Goal: Information Seeking & Learning: Compare options

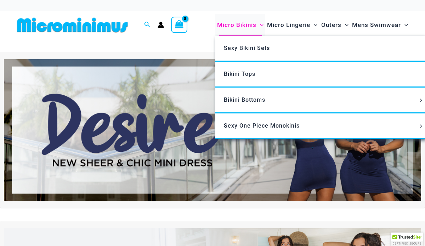
click at [235, 24] on span "Micro Bikinis" at bounding box center [236, 25] width 39 height 18
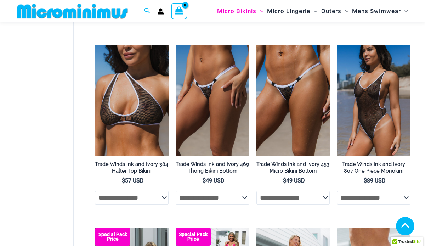
scroll to position [411, 0]
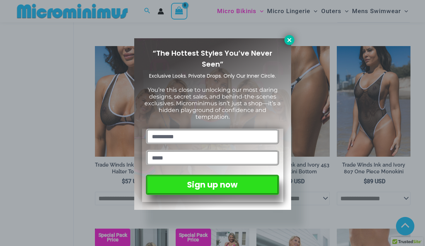
click at [291, 39] on icon at bounding box center [289, 40] width 6 height 6
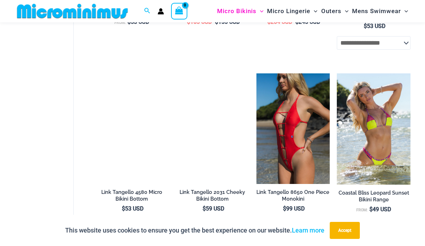
scroll to position [1462, 0]
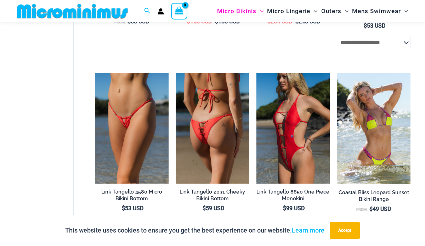
click at [213, 124] on img at bounding box center [213, 128] width 74 height 111
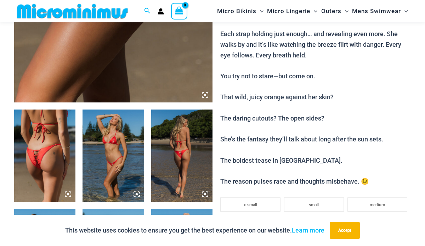
scroll to position [259, 0]
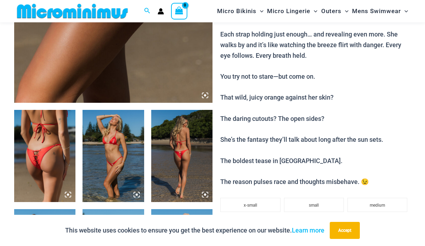
click at [38, 154] on img at bounding box center [44, 156] width 61 height 92
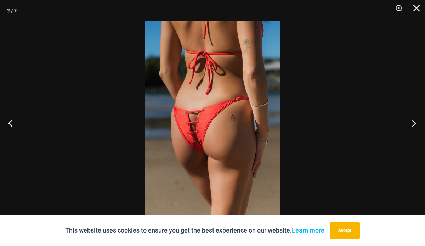
click at [412, 124] on button "Next" at bounding box center [411, 122] width 27 height 35
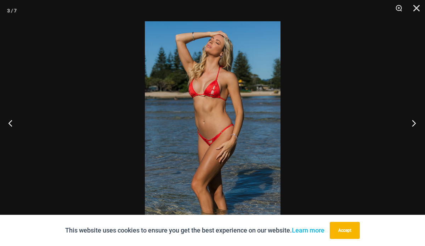
click at [412, 125] on button "Next" at bounding box center [411, 122] width 27 height 35
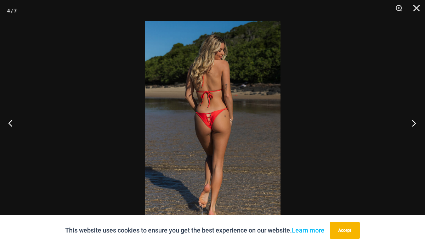
click at [412, 125] on button "Next" at bounding box center [411, 122] width 27 height 35
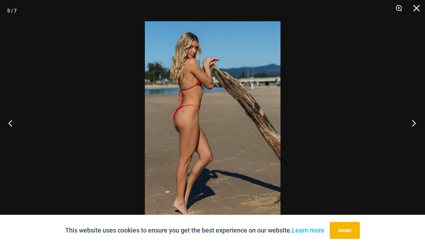
click at [412, 126] on button "Next" at bounding box center [411, 122] width 27 height 35
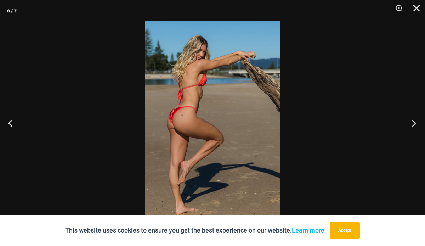
click at [412, 126] on button "Next" at bounding box center [411, 122] width 27 height 35
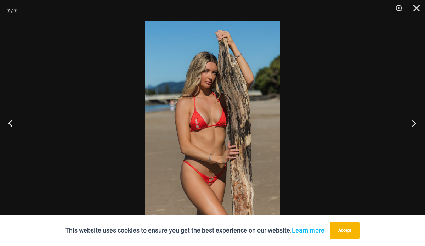
click at [412, 126] on button "Next" at bounding box center [411, 122] width 27 height 35
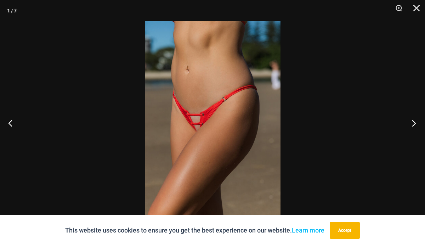
click at [412, 126] on button "Next" at bounding box center [411, 122] width 27 height 35
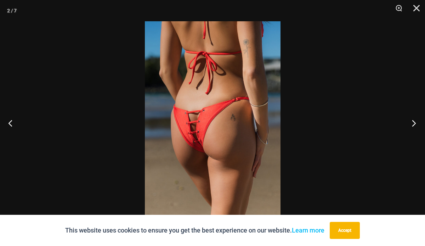
click at [412, 126] on button "Next" at bounding box center [411, 122] width 27 height 35
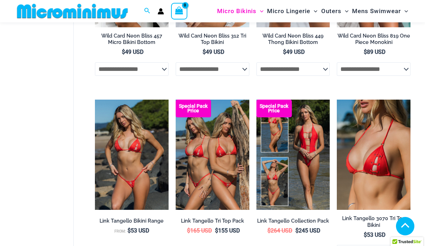
scroll to position [1524, 0]
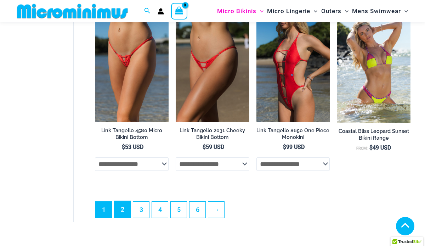
click at [125, 215] on link "2" at bounding box center [122, 209] width 16 height 17
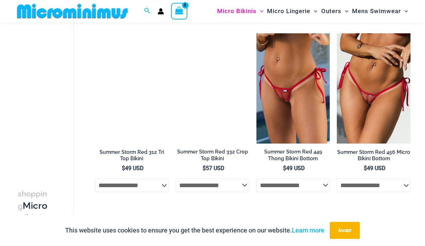
scroll to position [408, 0]
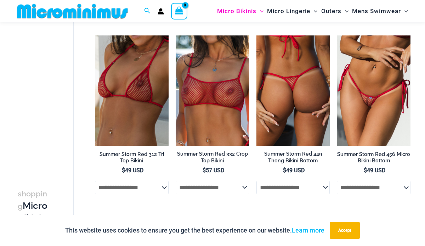
click at [297, 98] on img at bounding box center [293, 90] width 74 height 110
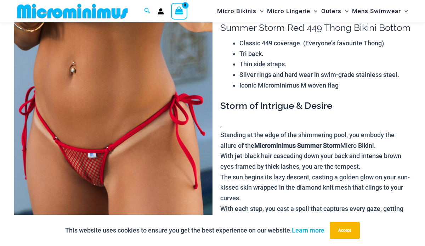
scroll to position [64, 0]
click at [145, 129] on img at bounding box center [113, 150] width 198 height 298
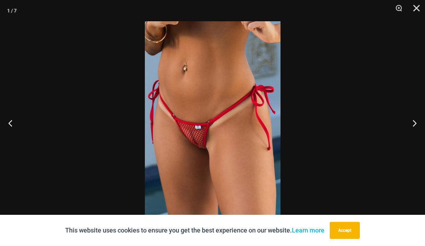
click at [179, 131] on img at bounding box center [213, 122] width 136 height 203
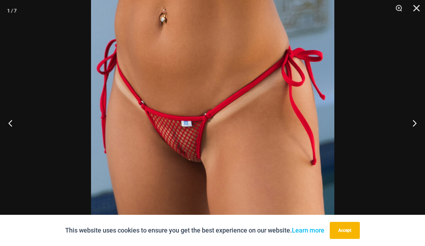
click at [179, 131] on img at bounding box center [212, 116] width 243 height 365
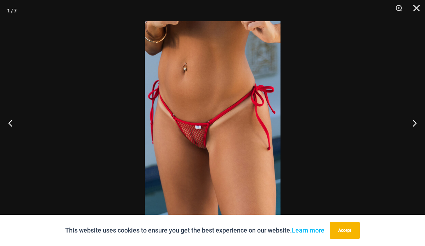
click at [179, 131] on img at bounding box center [213, 122] width 136 height 203
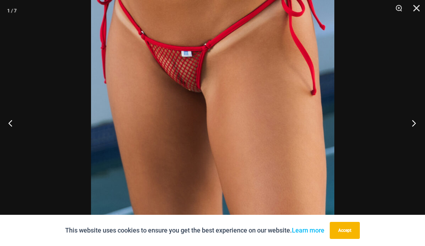
click at [412, 123] on button "Next" at bounding box center [411, 122] width 27 height 35
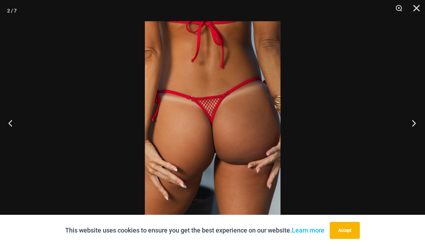
click at [411, 123] on button "Next" at bounding box center [411, 122] width 27 height 35
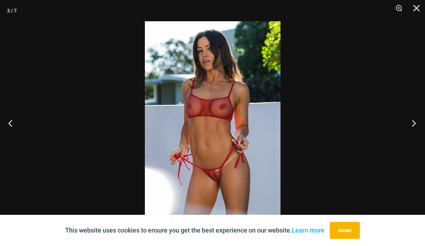
click at [411, 123] on button "Next" at bounding box center [411, 122] width 27 height 35
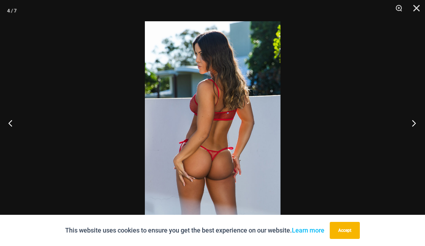
click at [411, 122] on button "Next" at bounding box center [411, 122] width 27 height 35
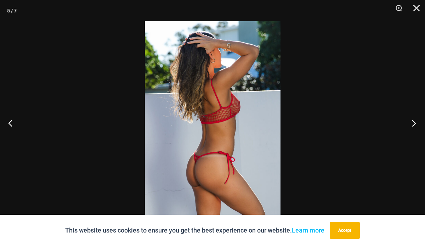
click at [411, 122] on button "Next" at bounding box center [411, 122] width 27 height 35
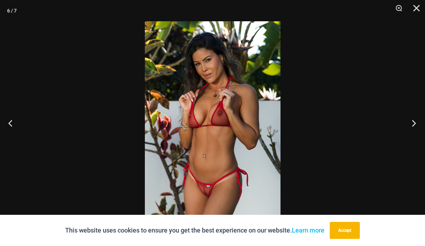
click at [411, 123] on button "Next" at bounding box center [411, 122] width 27 height 35
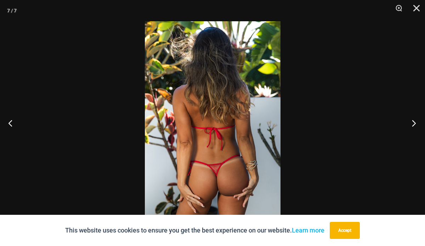
click at [411, 122] on button "Next" at bounding box center [411, 122] width 27 height 35
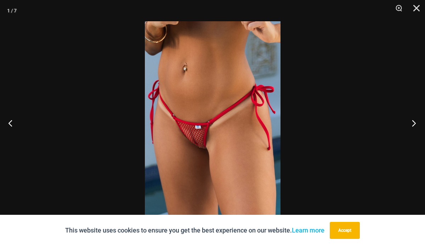
click at [411, 122] on button "Next" at bounding box center [411, 122] width 27 height 35
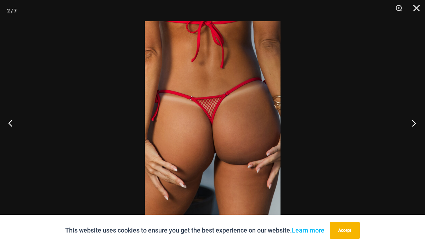
click at [410, 122] on button "Next" at bounding box center [411, 122] width 27 height 35
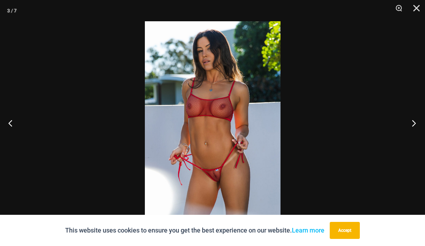
click at [410, 122] on button "Next" at bounding box center [411, 122] width 27 height 35
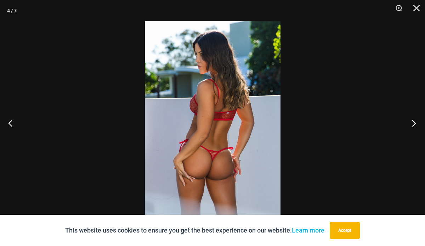
click at [410, 122] on button "Next" at bounding box center [411, 122] width 27 height 35
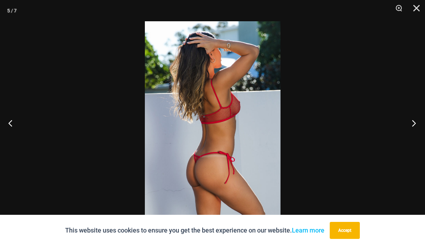
click at [410, 123] on button "Next" at bounding box center [411, 122] width 27 height 35
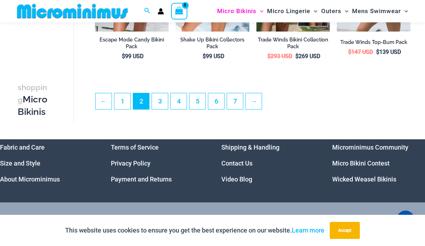
scroll to position [1443, 0]
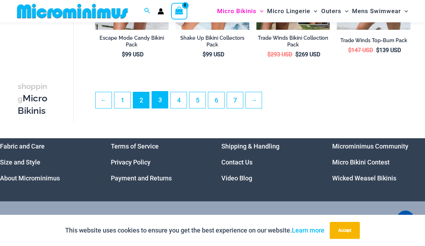
click at [163, 104] on link "3" at bounding box center [160, 99] width 16 height 17
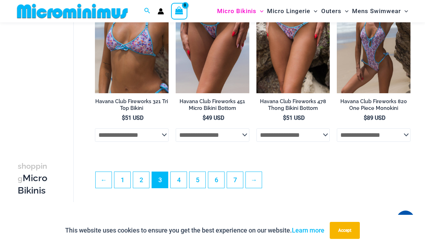
scroll to position [1459, 0]
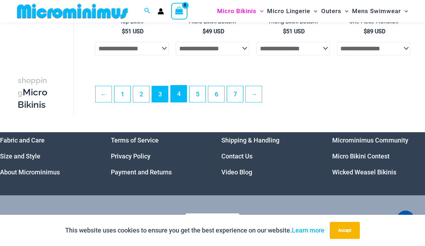
click at [180, 101] on link "4" at bounding box center [179, 93] width 16 height 17
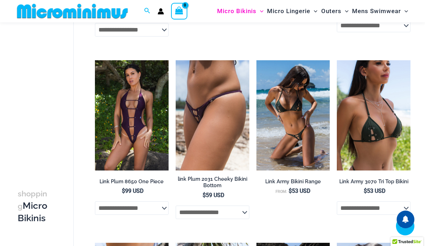
scroll to position [575, 0]
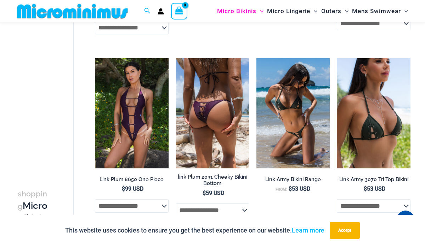
click at [197, 105] on img at bounding box center [213, 113] width 74 height 111
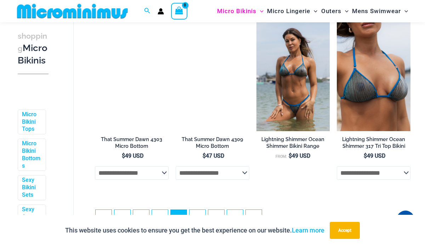
scroll to position [1342, 0]
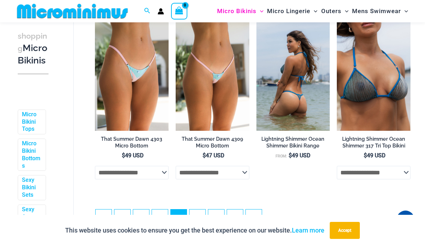
click at [289, 80] on img at bounding box center [293, 75] width 74 height 111
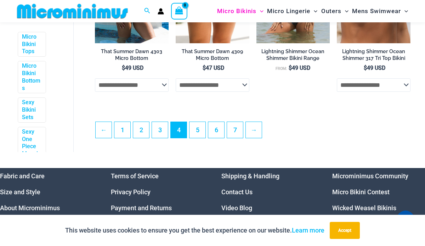
scroll to position [1432, 0]
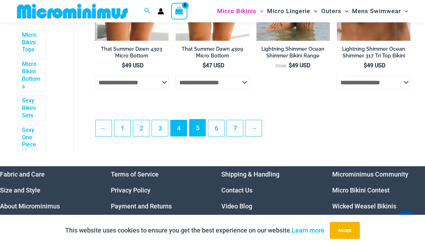
click at [200, 129] on link "5" at bounding box center [198, 127] width 16 height 17
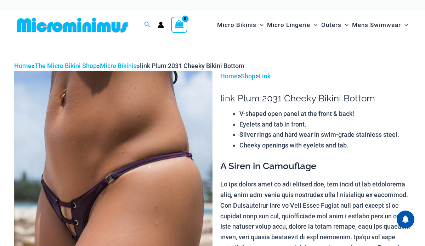
click at [95, 168] on img at bounding box center [113, 220] width 198 height 298
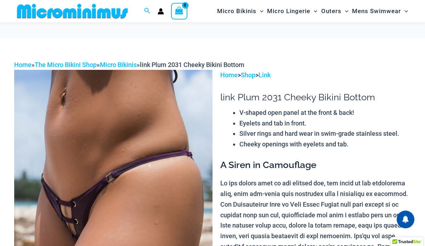
scroll to position [91, 0]
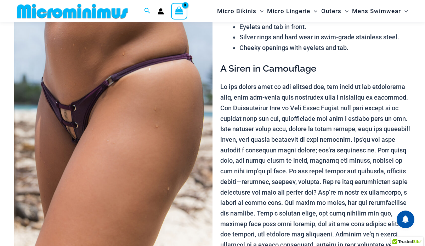
click at [63, 145] on img at bounding box center [113, 122] width 198 height 298
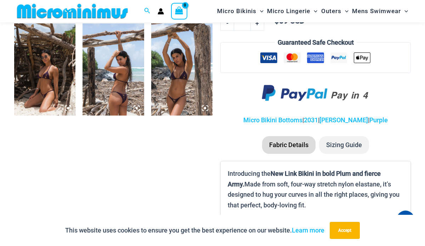
scroll to position [445, 0]
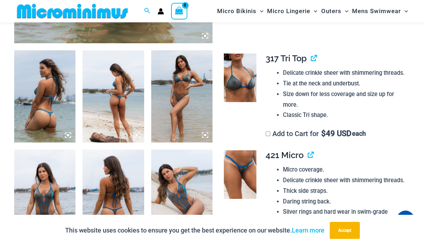
scroll to position [320, 0]
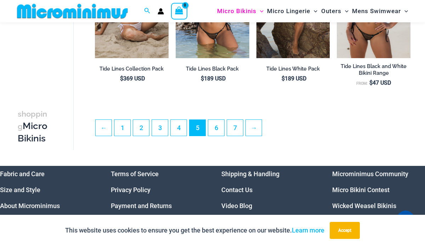
scroll to position [1426, 0]
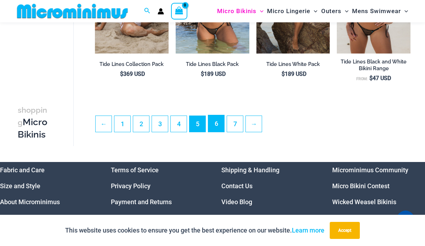
click at [217, 132] on link "6" at bounding box center [216, 123] width 16 height 17
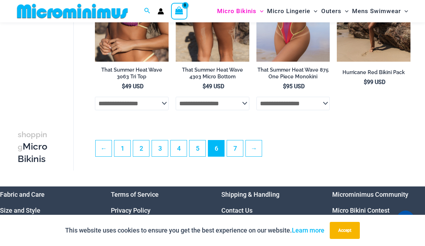
scroll to position [1415, 0]
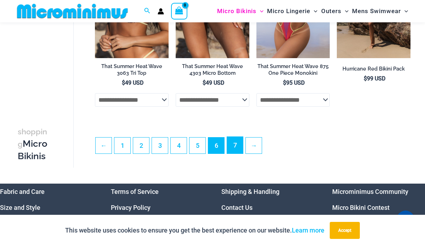
click at [236, 151] on link "7" at bounding box center [235, 145] width 16 height 17
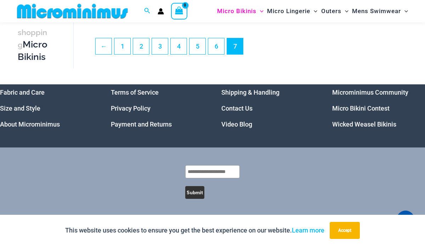
scroll to position [963, 0]
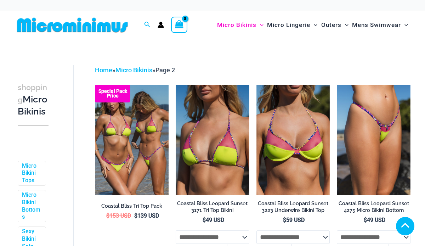
scroll to position [1178, 0]
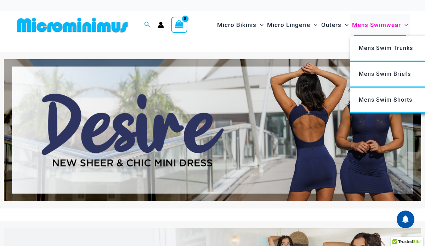
click at [372, 24] on span "Mens Swimwear" at bounding box center [376, 25] width 49 height 18
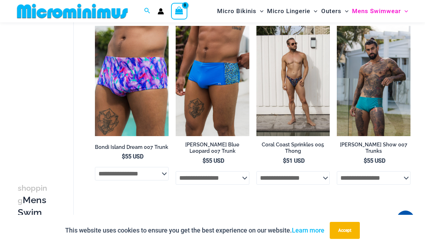
scroll to position [1369, 0]
